Goal: Task Accomplishment & Management: Complete application form

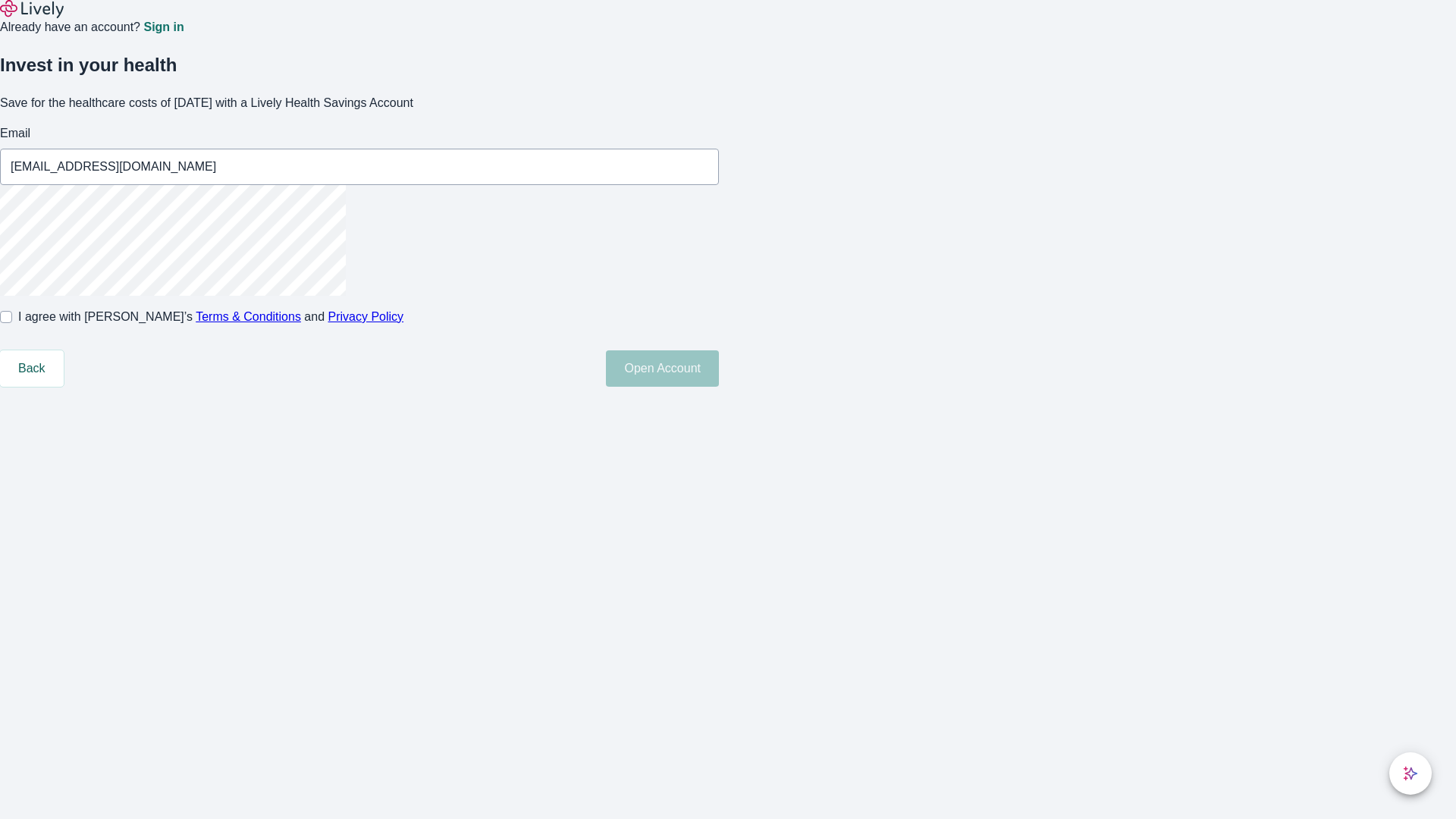
click at [12, 323] on input "I agree with Lively’s Terms & Conditions and Privacy Policy" at bounding box center [6, 317] width 12 height 12
checkbox input "true"
click at [719, 387] on button "Open Account" at bounding box center [662, 369] width 113 height 36
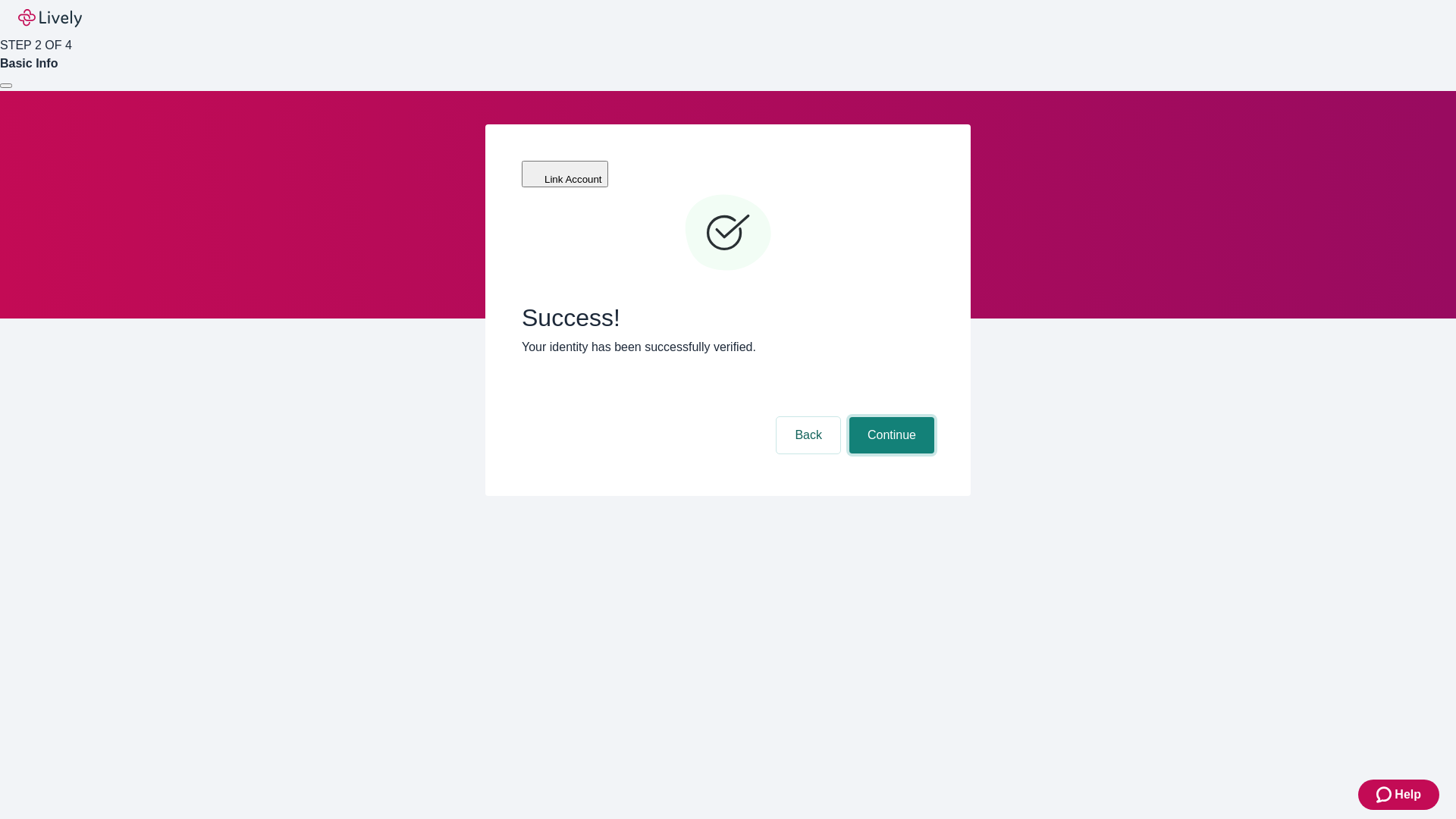
click at [890, 417] on button "Continue" at bounding box center [892, 436] width 85 height 36
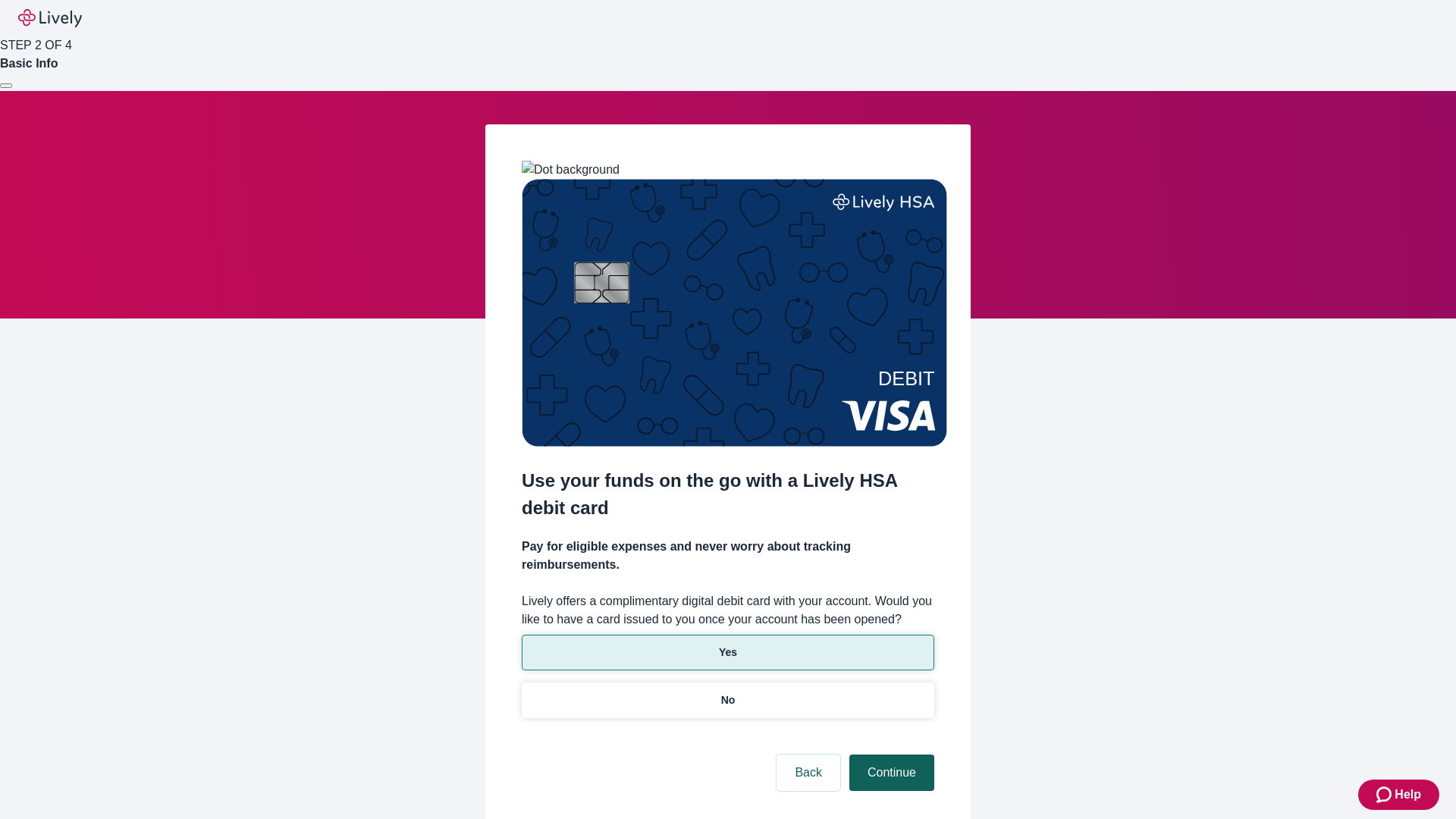
click at [727, 645] on p "Yes" at bounding box center [728, 652] width 18 height 16
click at [890, 755] on button "Continue" at bounding box center [892, 773] width 85 height 36
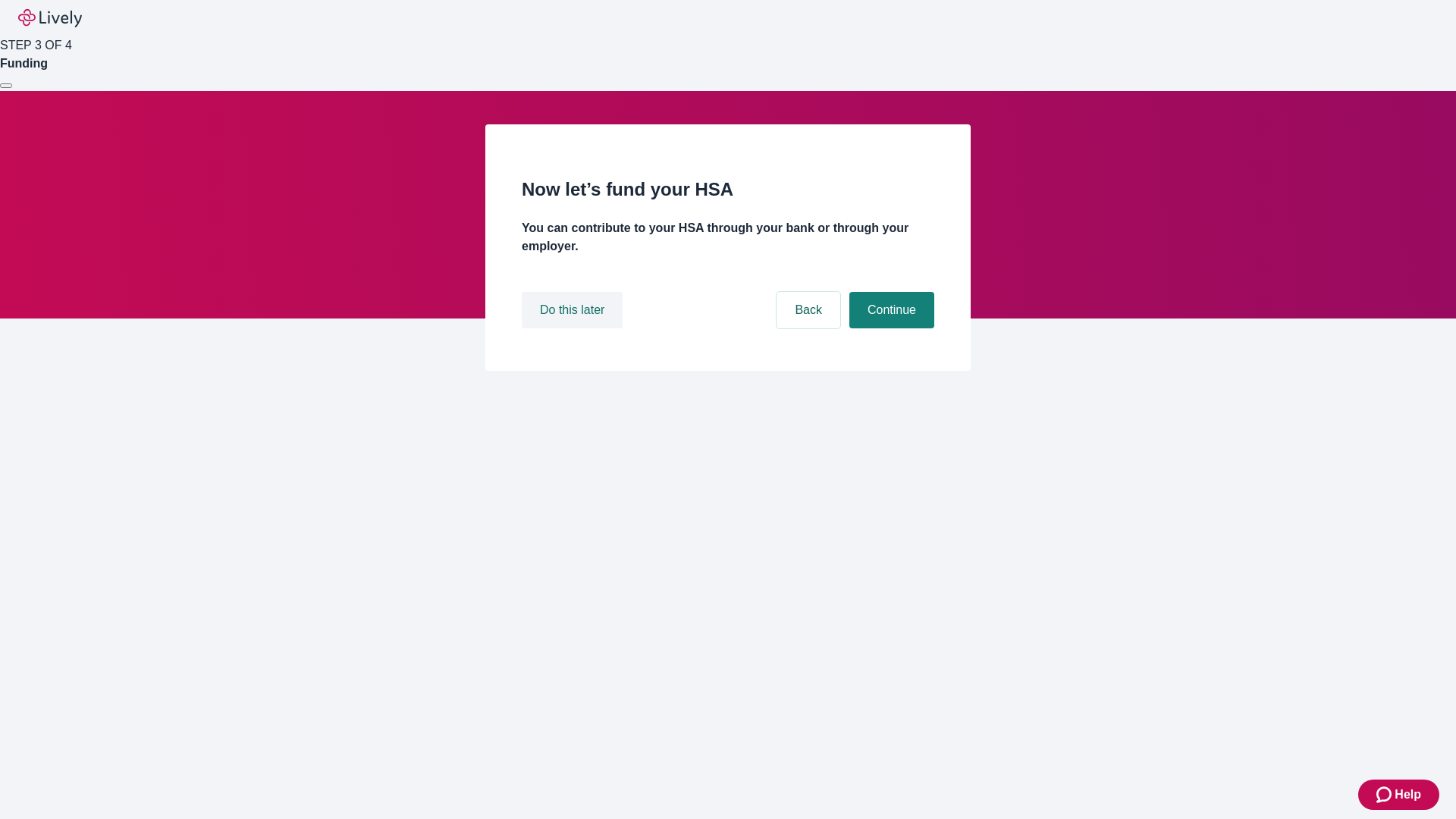
click at [574, 328] on button "Do this later" at bounding box center [573, 310] width 101 height 36
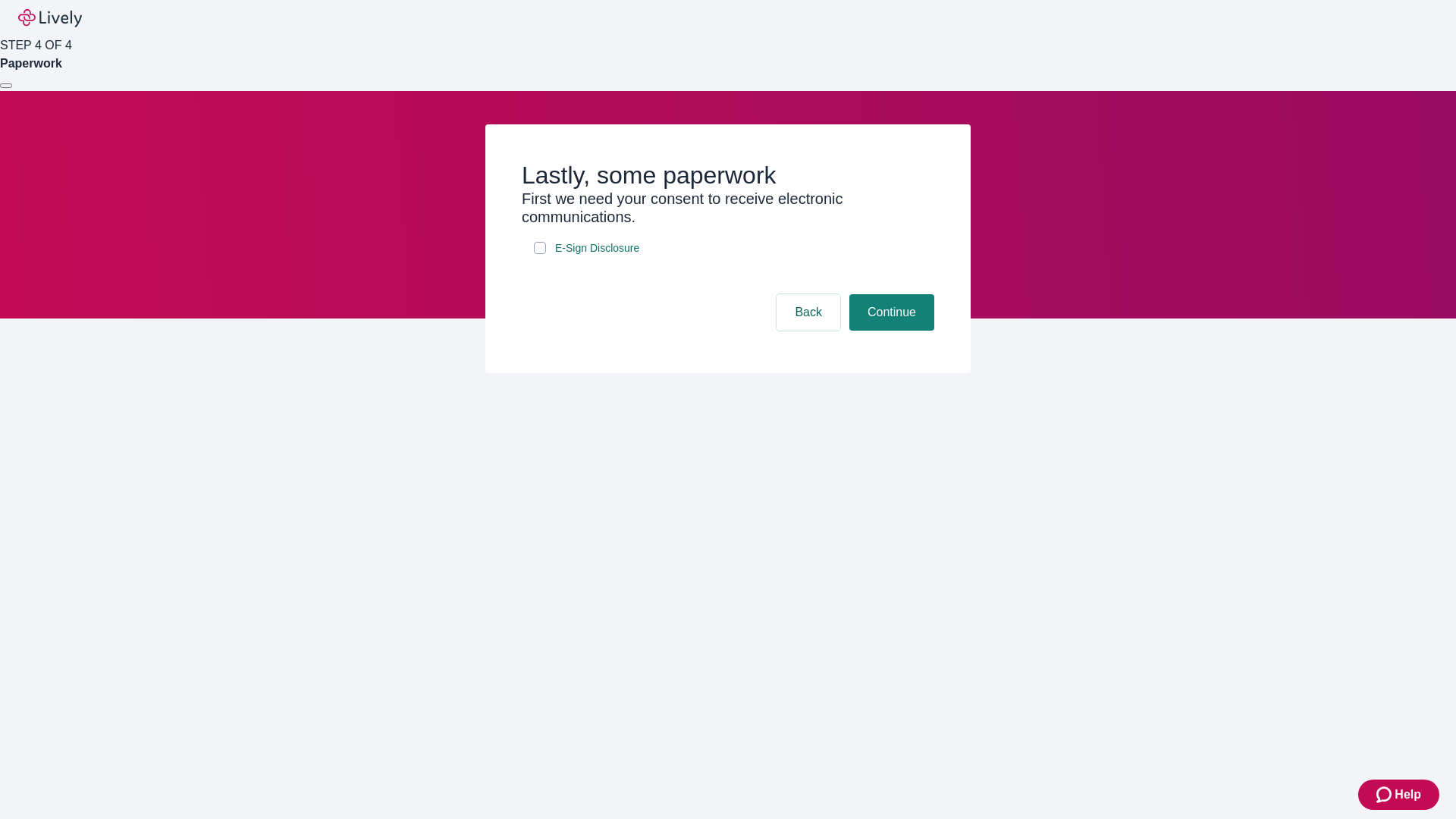
click at [540, 255] on input "E-Sign Disclosure" at bounding box center [540, 248] width 12 height 12
checkbox input "true"
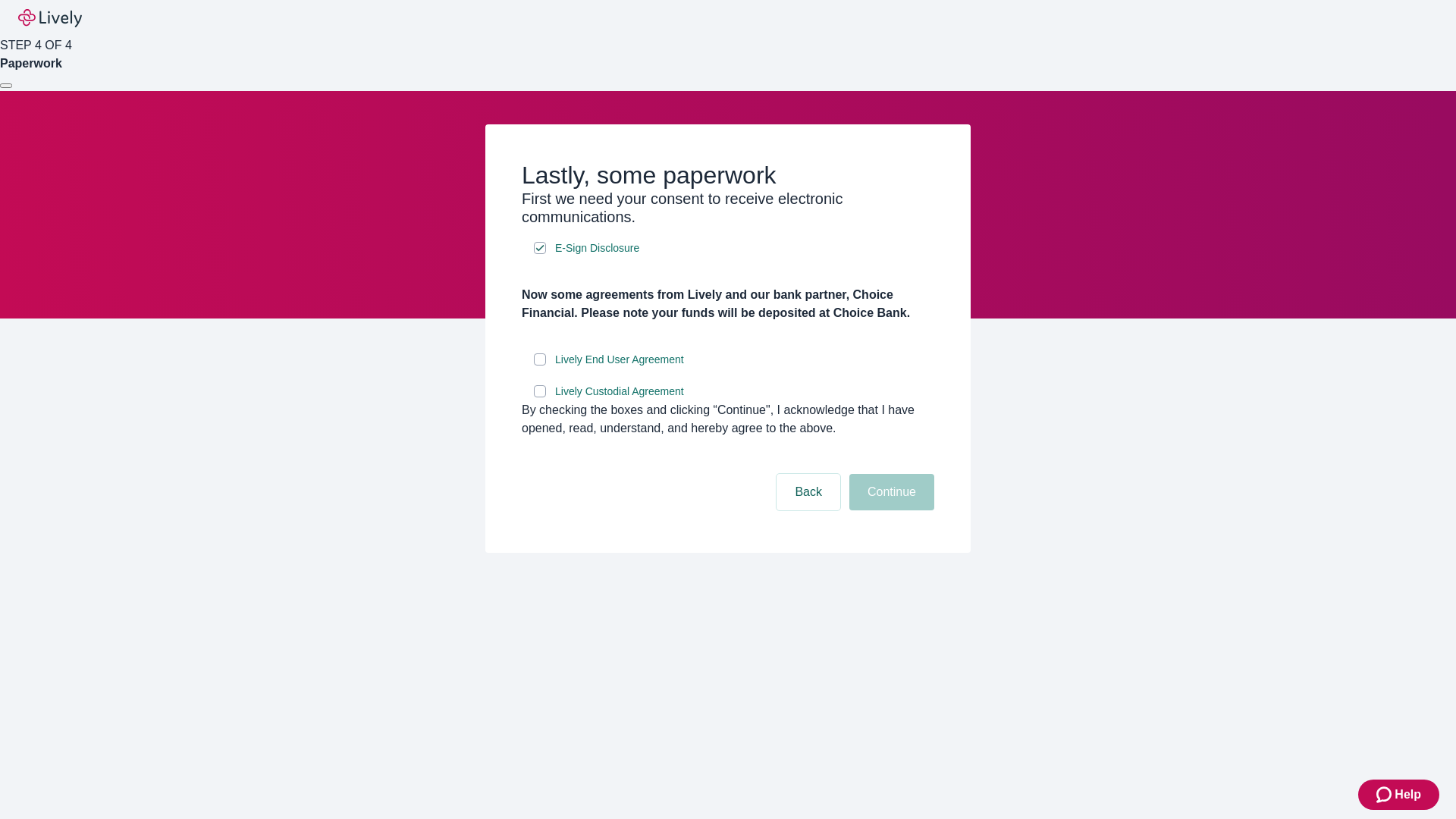
click at [540, 365] on input "Lively End User Agreement" at bounding box center [540, 360] width 12 height 12
checkbox input "true"
click at [540, 398] on input "Lively Custodial Agreement" at bounding box center [540, 391] width 12 height 12
checkbox input "true"
click at [890, 511] on button "Continue" at bounding box center [892, 493] width 85 height 36
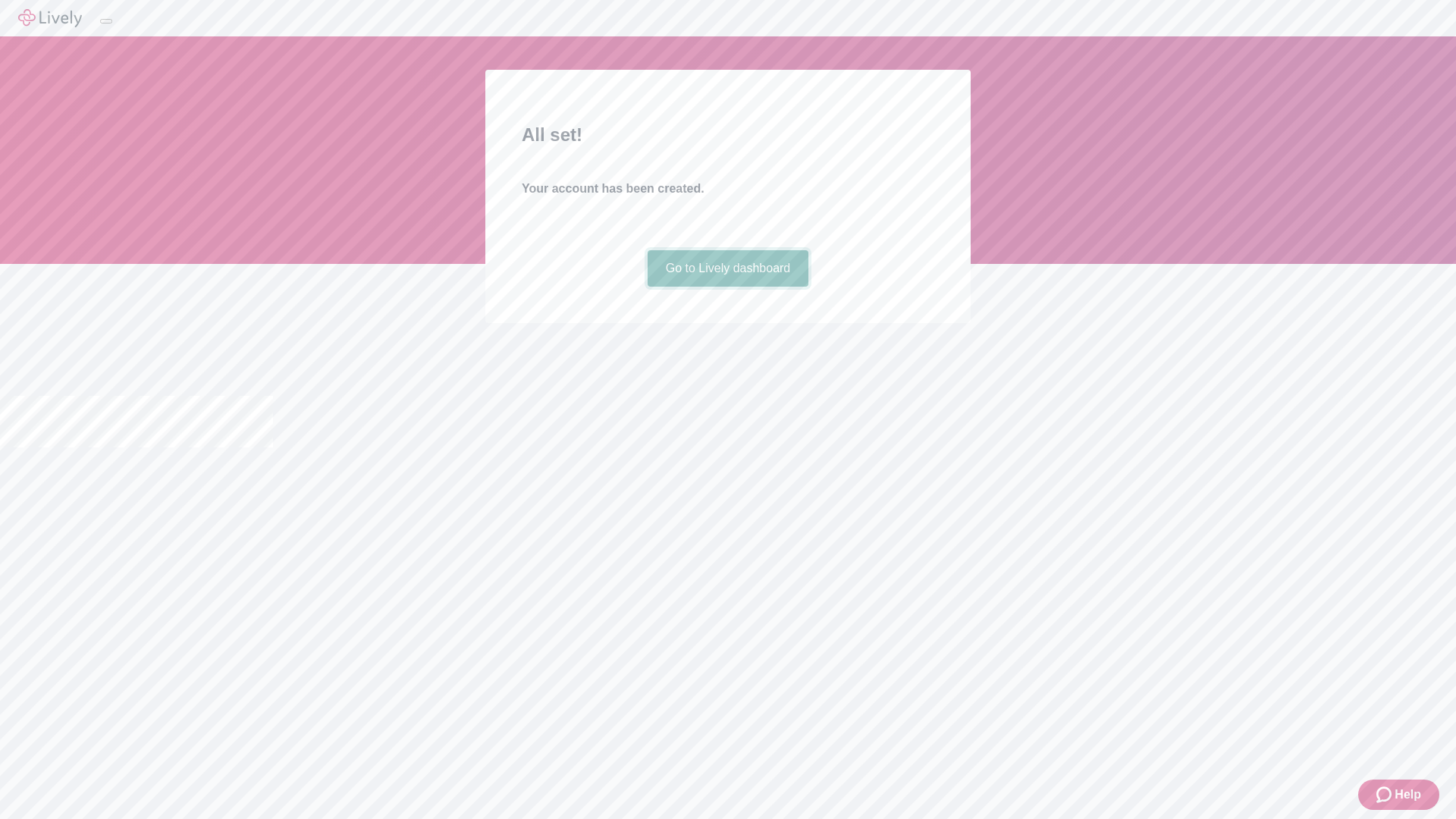
click at [727, 287] on link "Go to Lively dashboard" at bounding box center [729, 269] width 162 height 36
